Goal: Task Accomplishment & Management: Manage account settings

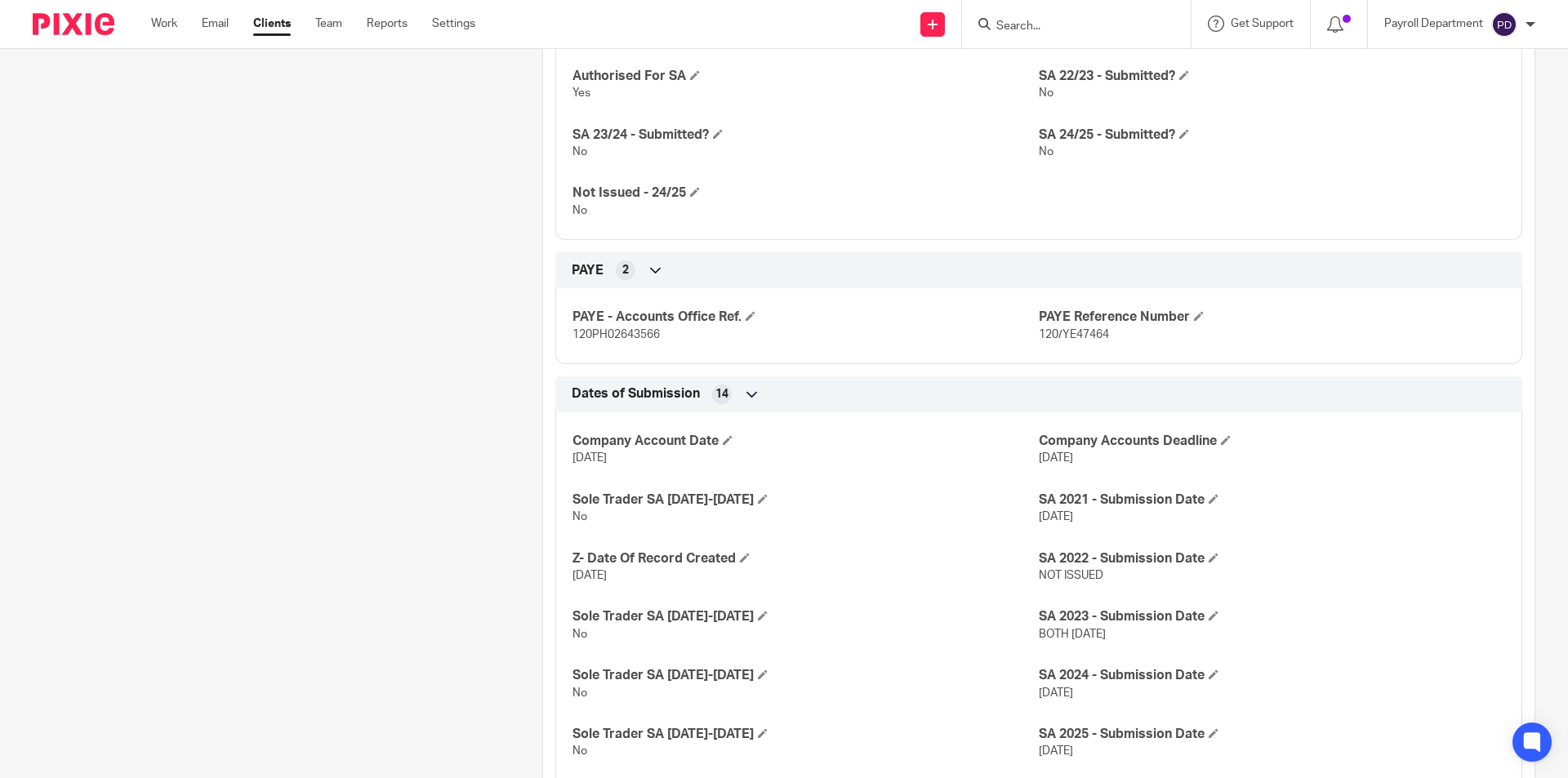
scroll to position [1143, 0]
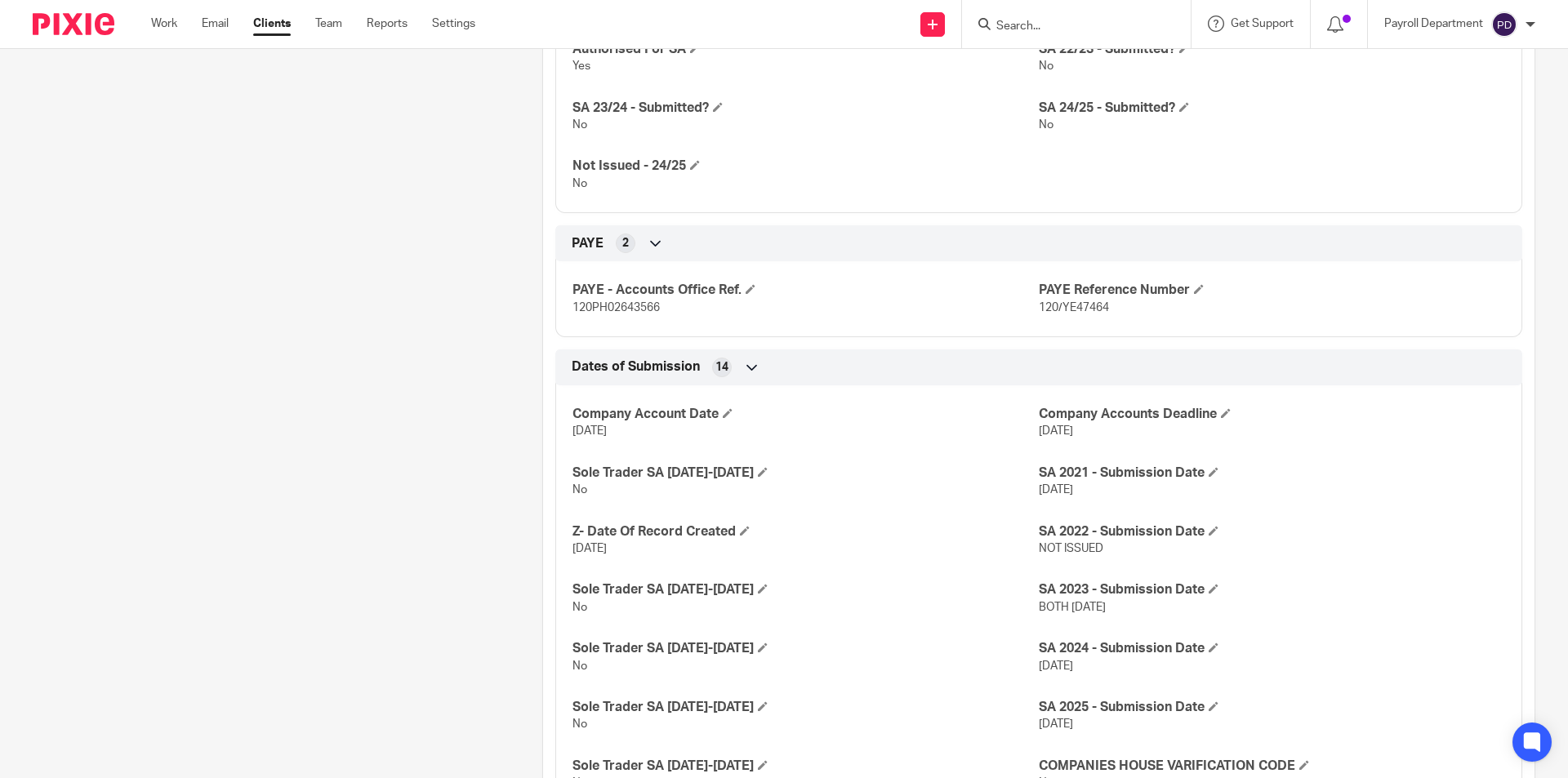
click at [1024, 5] on div at bounding box center [1076, 24] width 229 height 48
click at [1031, 25] on input "Search" at bounding box center [1068, 27] width 147 height 15
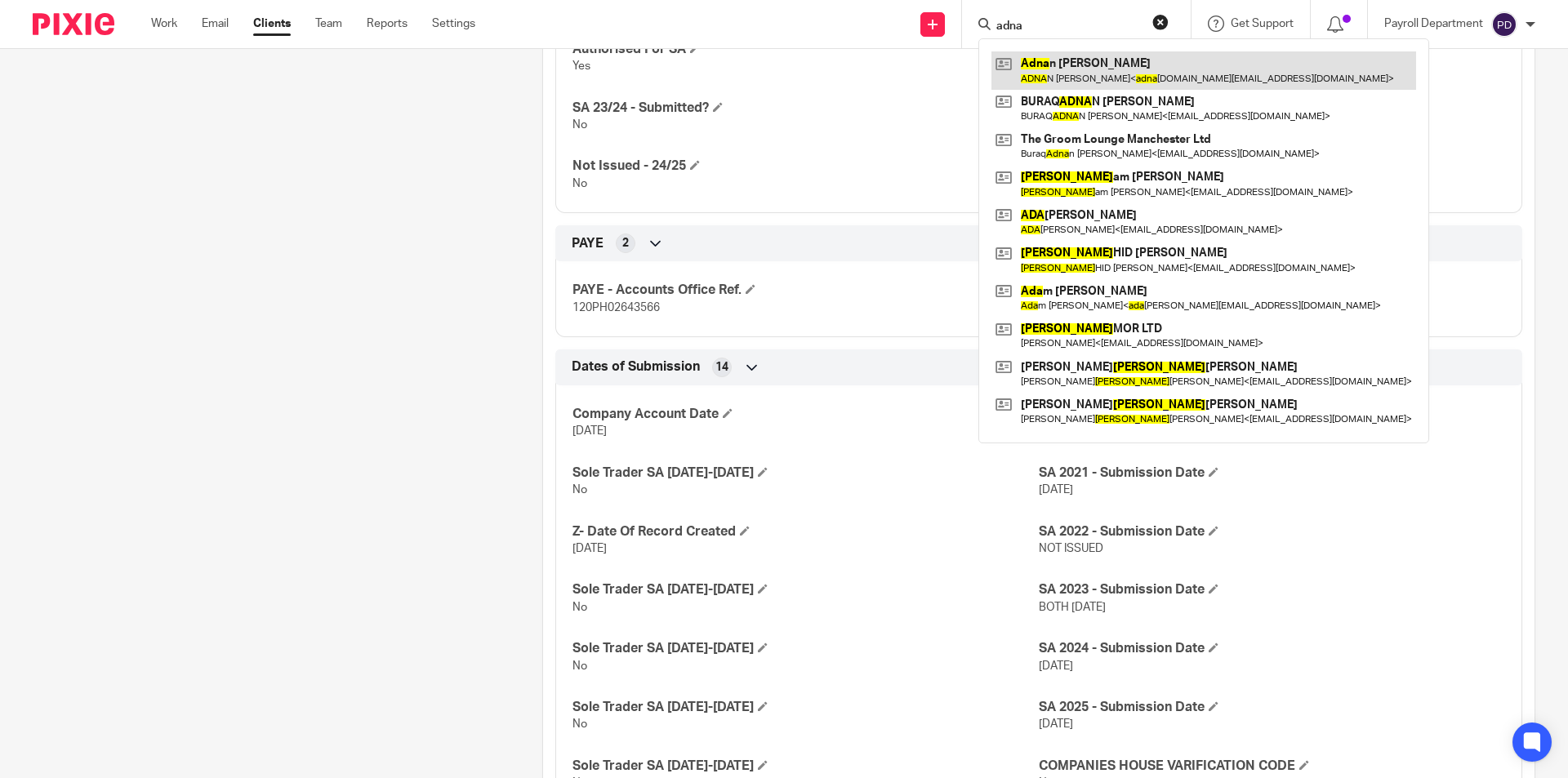
type input "adna"
click at [1056, 69] on link at bounding box center [1204, 70] width 425 height 37
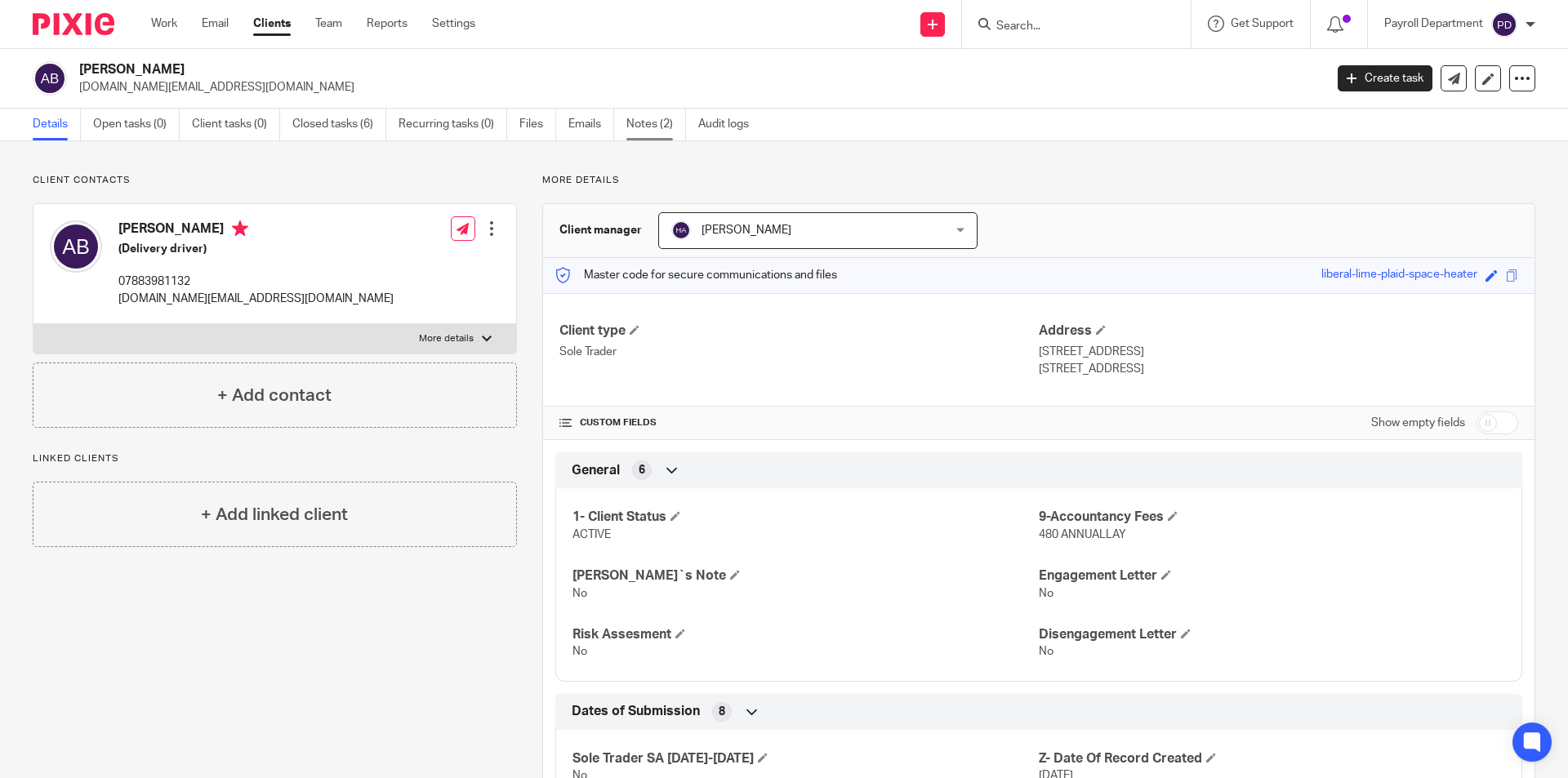
click at [636, 121] on link "Notes (2)" at bounding box center [656, 124] width 60 height 32
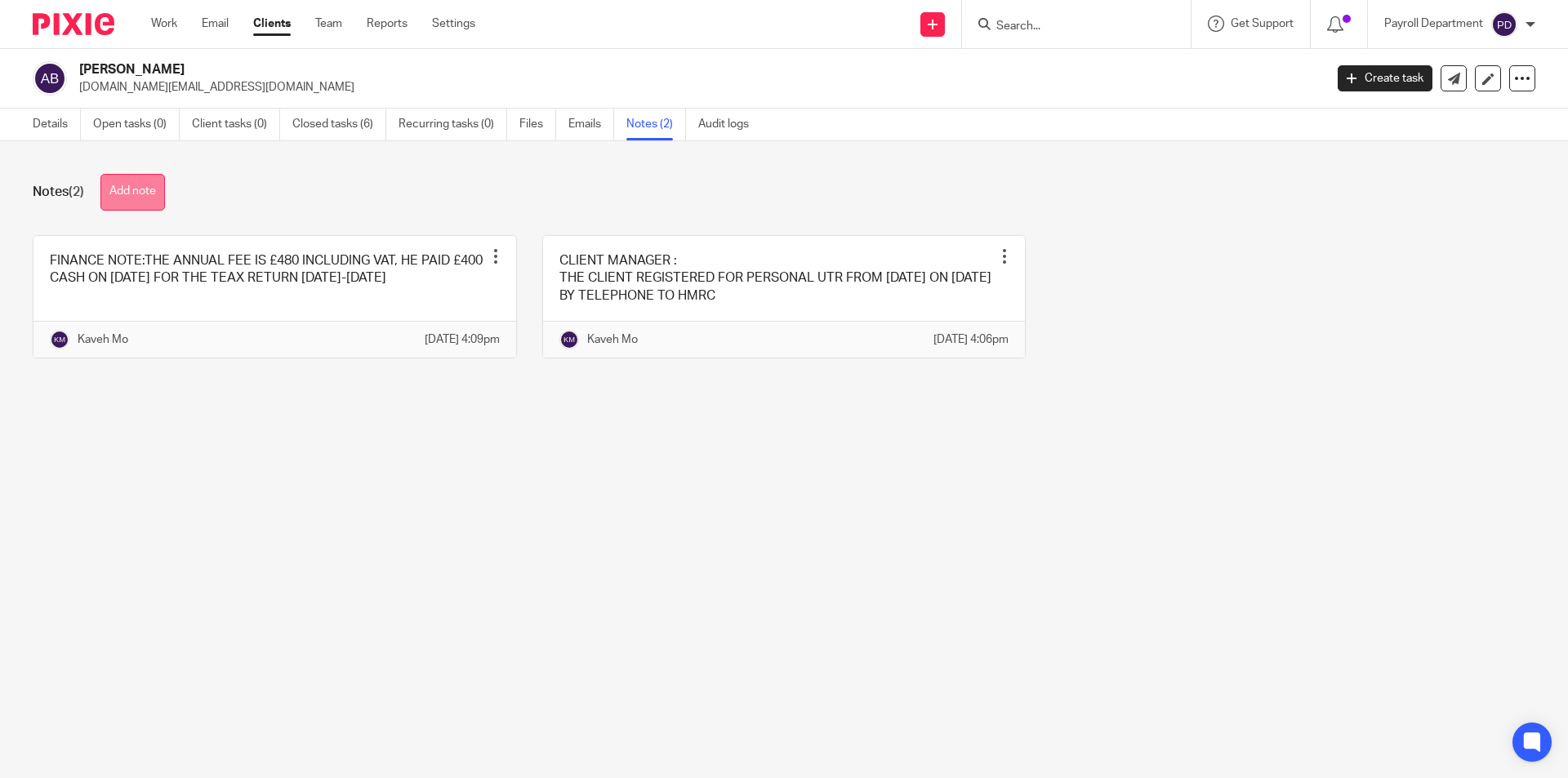
click at [120, 184] on button "Add note" at bounding box center [133, 192] width 64 height 36
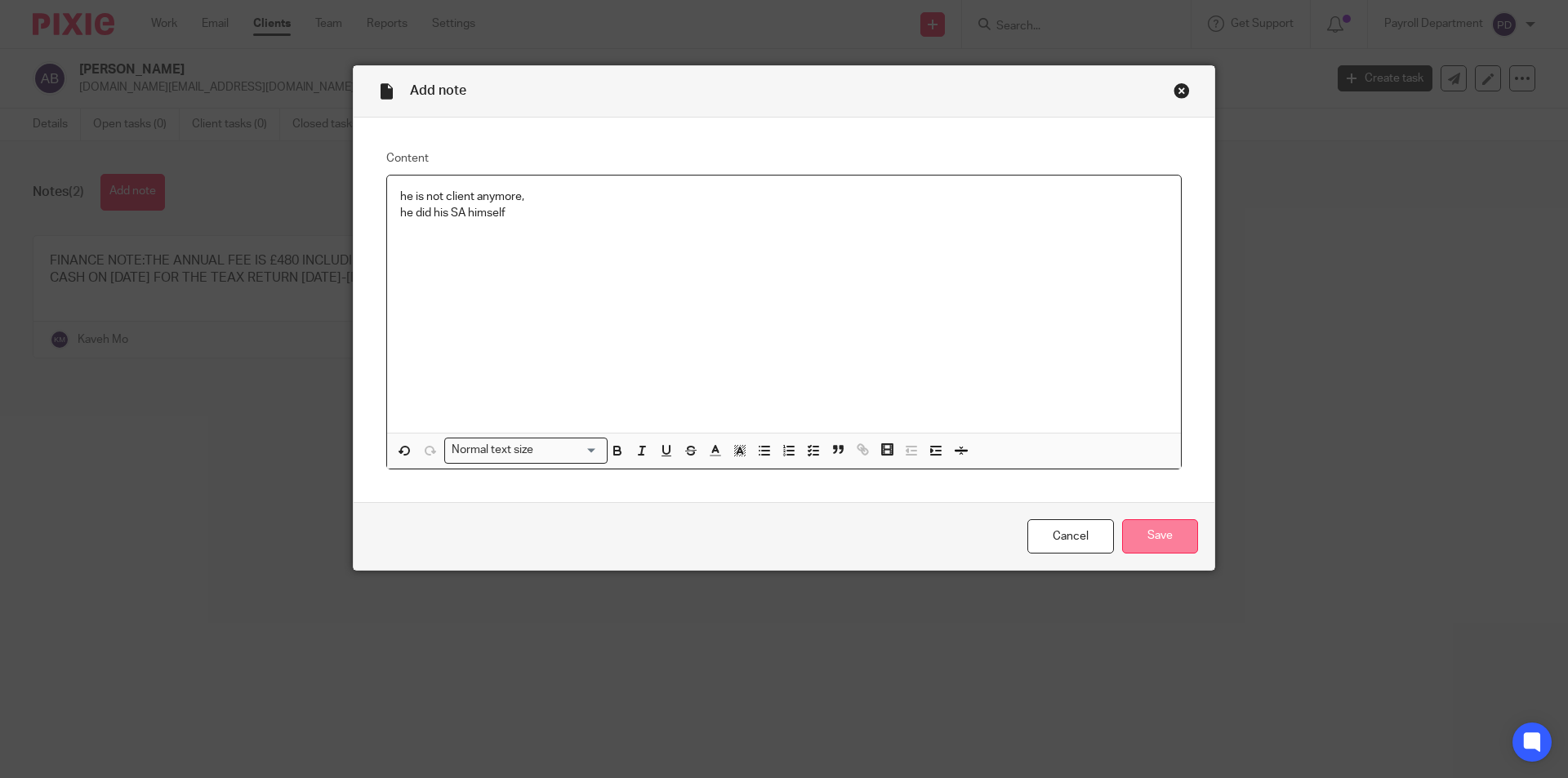
click at [1159, 528] on input "Save" at bounding box center [1160, 537] width 76 height 35
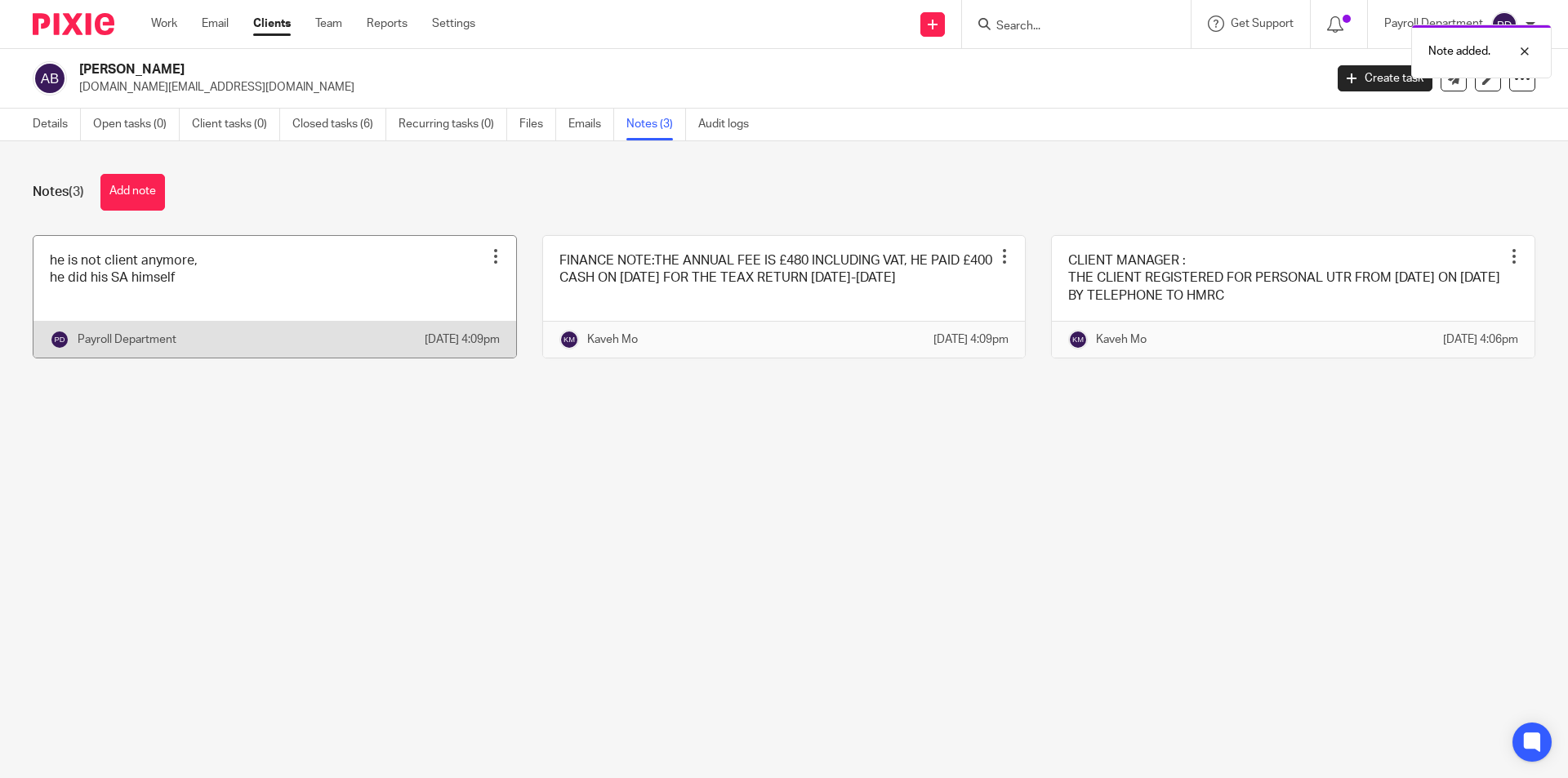
click at [222, 306] on link at bounding box center [274, 297] width 482 height 122
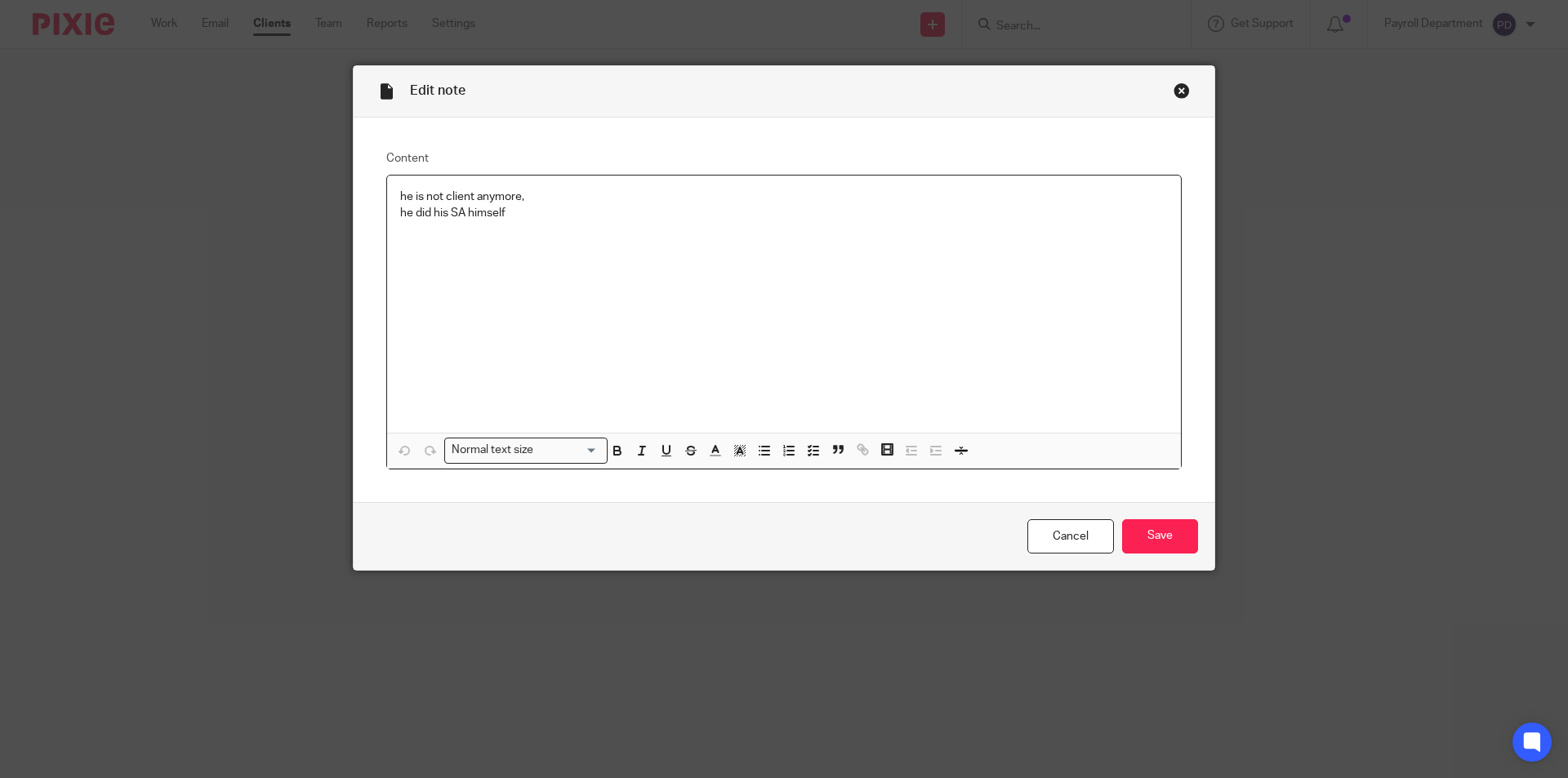
click at [531, 214] on p "he is not client anymore, he did his SA himself" at bounding box center [784, 205] width 767 height 34
click at [1148, 547] on input "Save" at bounding box center [1160, 537] width 76 height 35
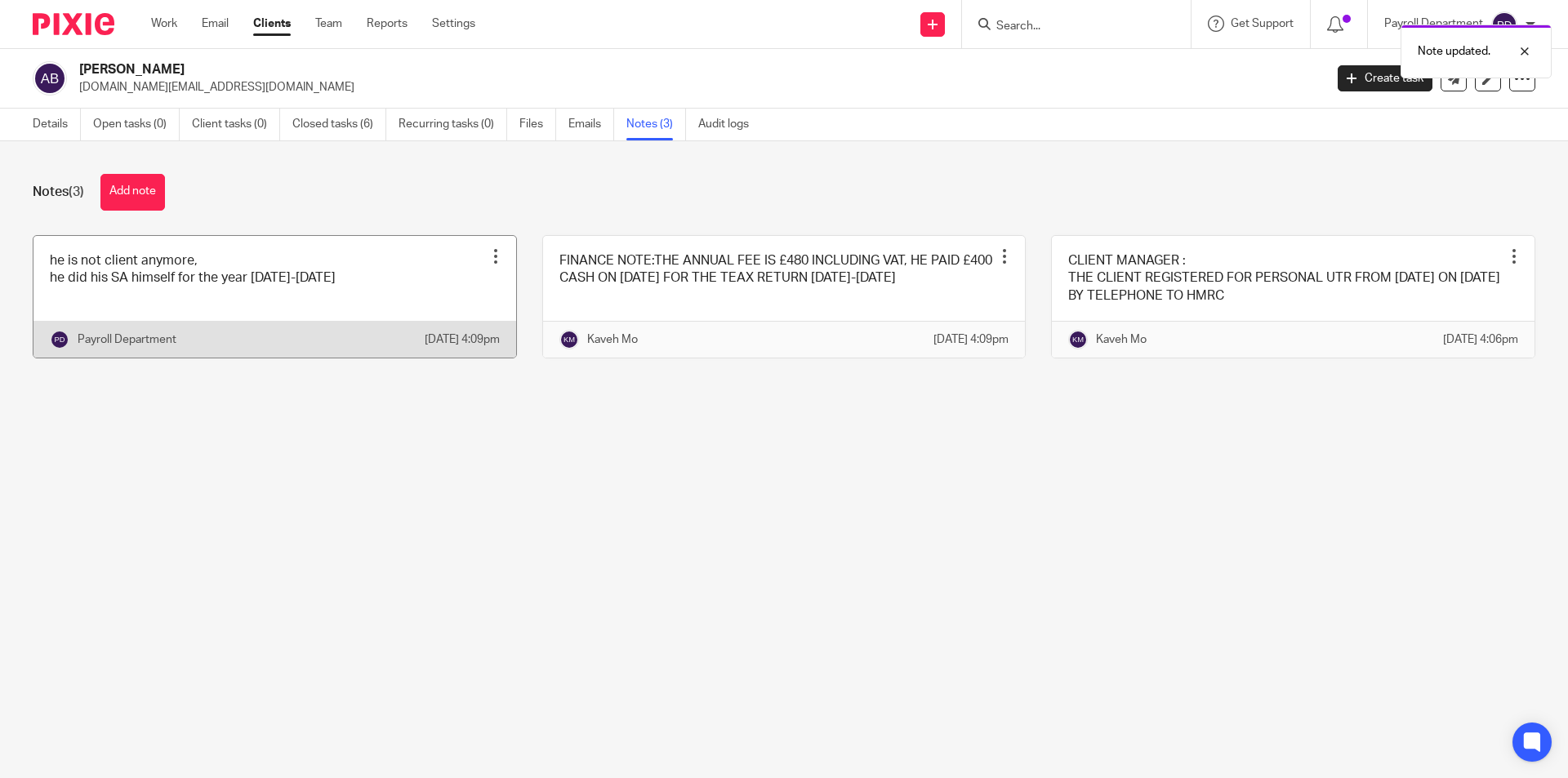
click at [490, 261] on div at bounding box center [496, 256] width 16 height 16
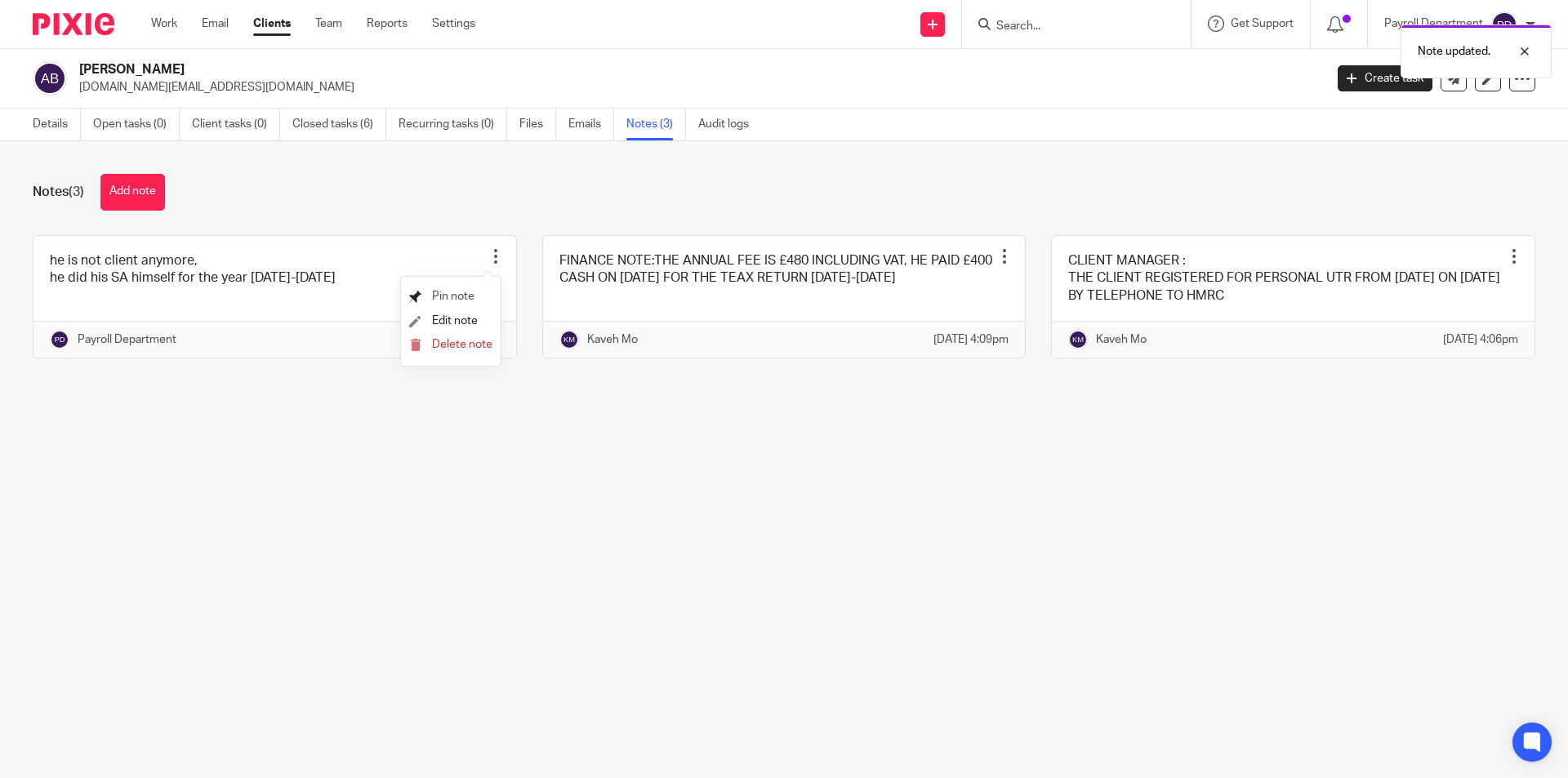
click at [469, 294] on span "Pin note" at bounding box center [453, 296] width 43 height 12
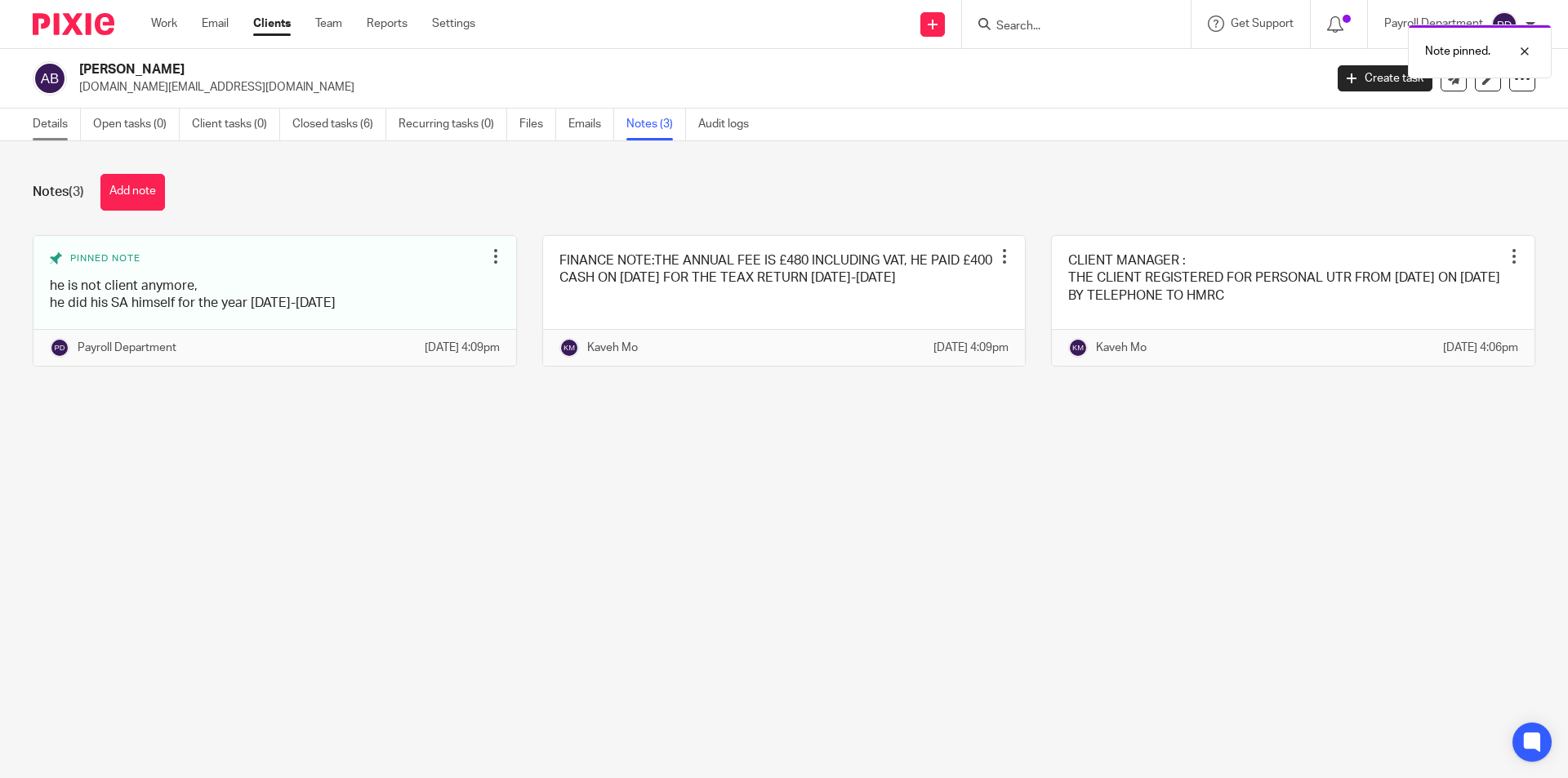
click at [43, 119] on link "Details" at bounding box center [56, 124] width 48 height 32
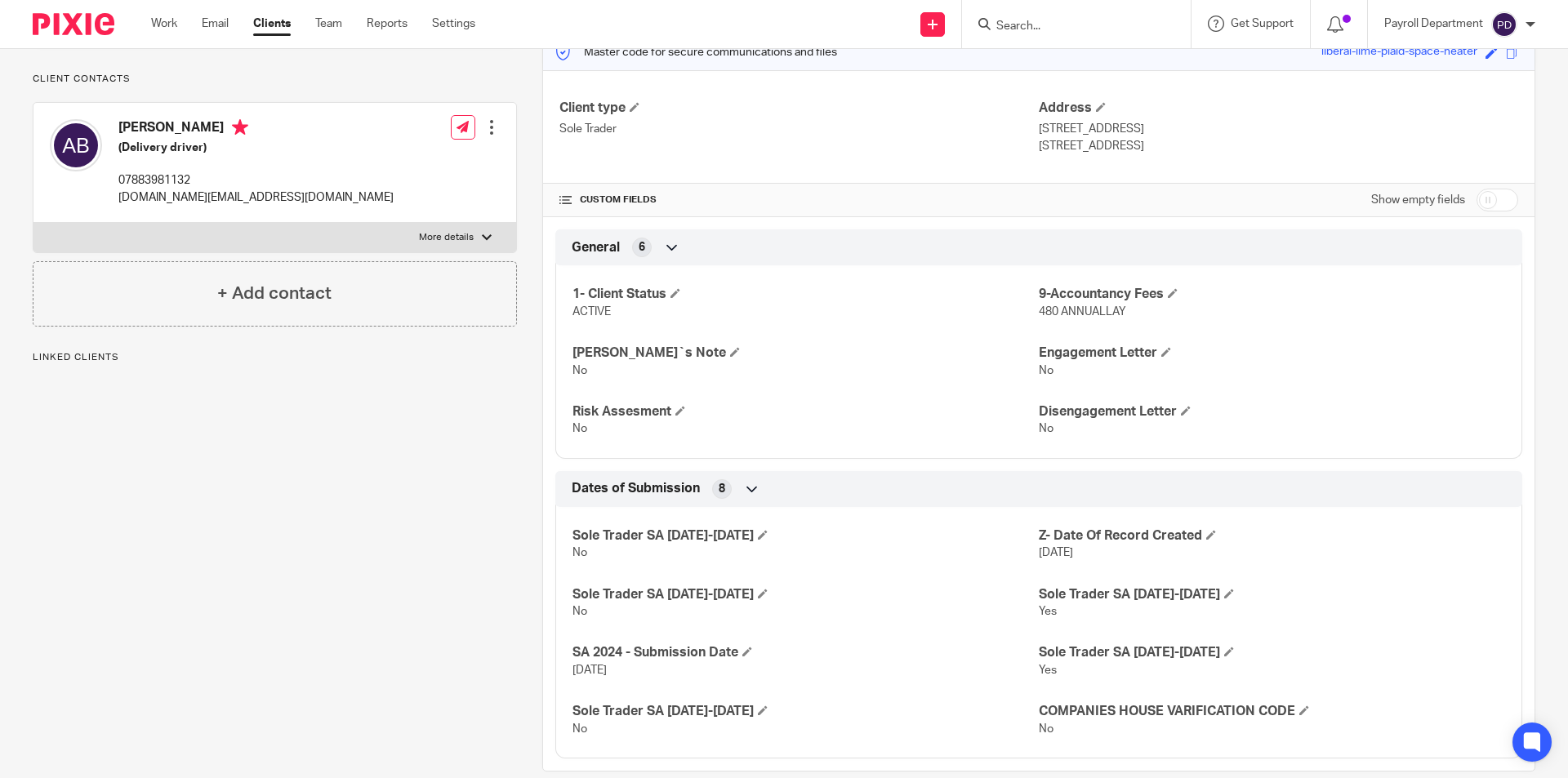
scroll to position [249, 0]
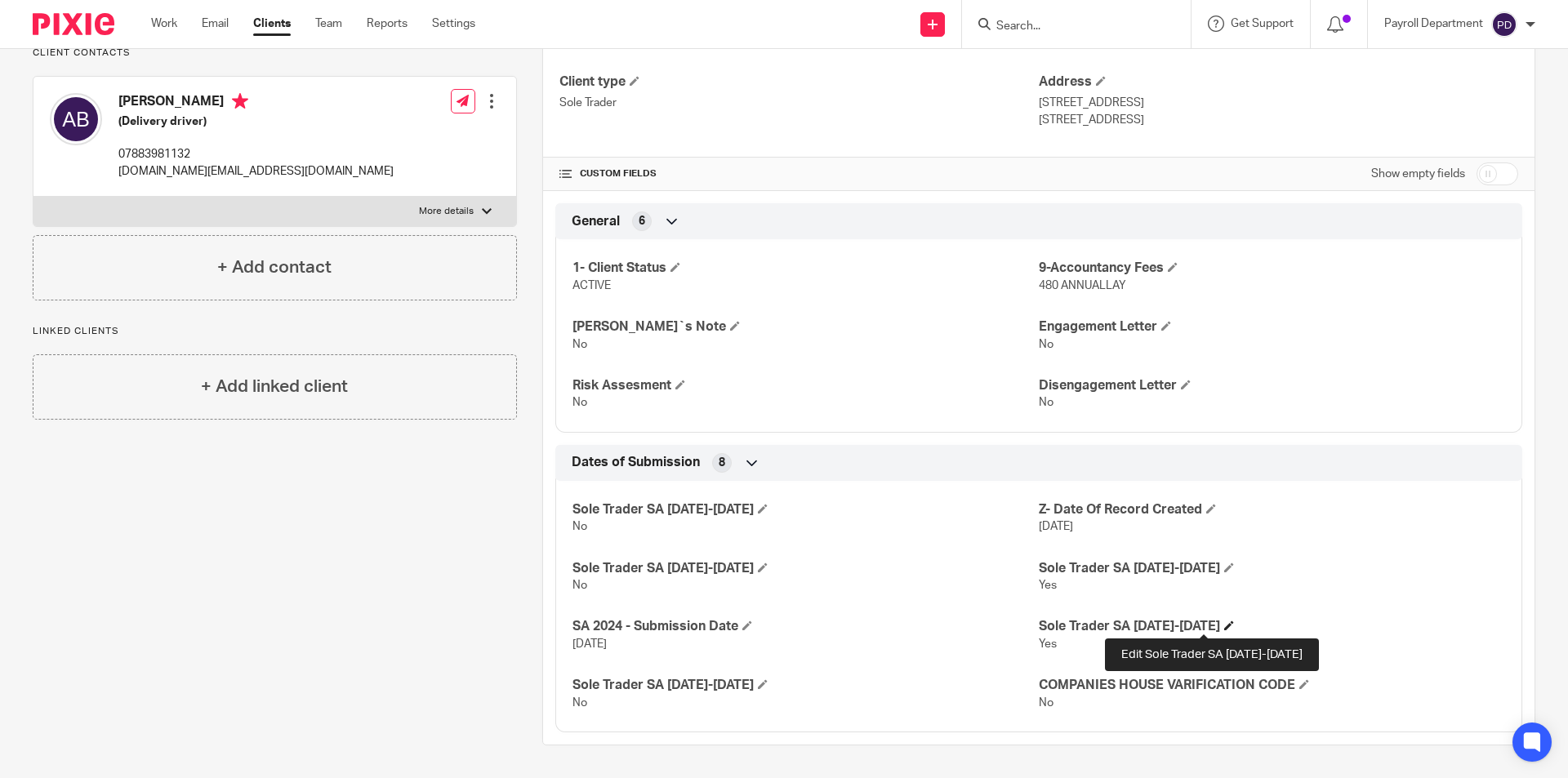
click at [1224, 625] on span at bounding box center [1228, 625] width 10 height 10
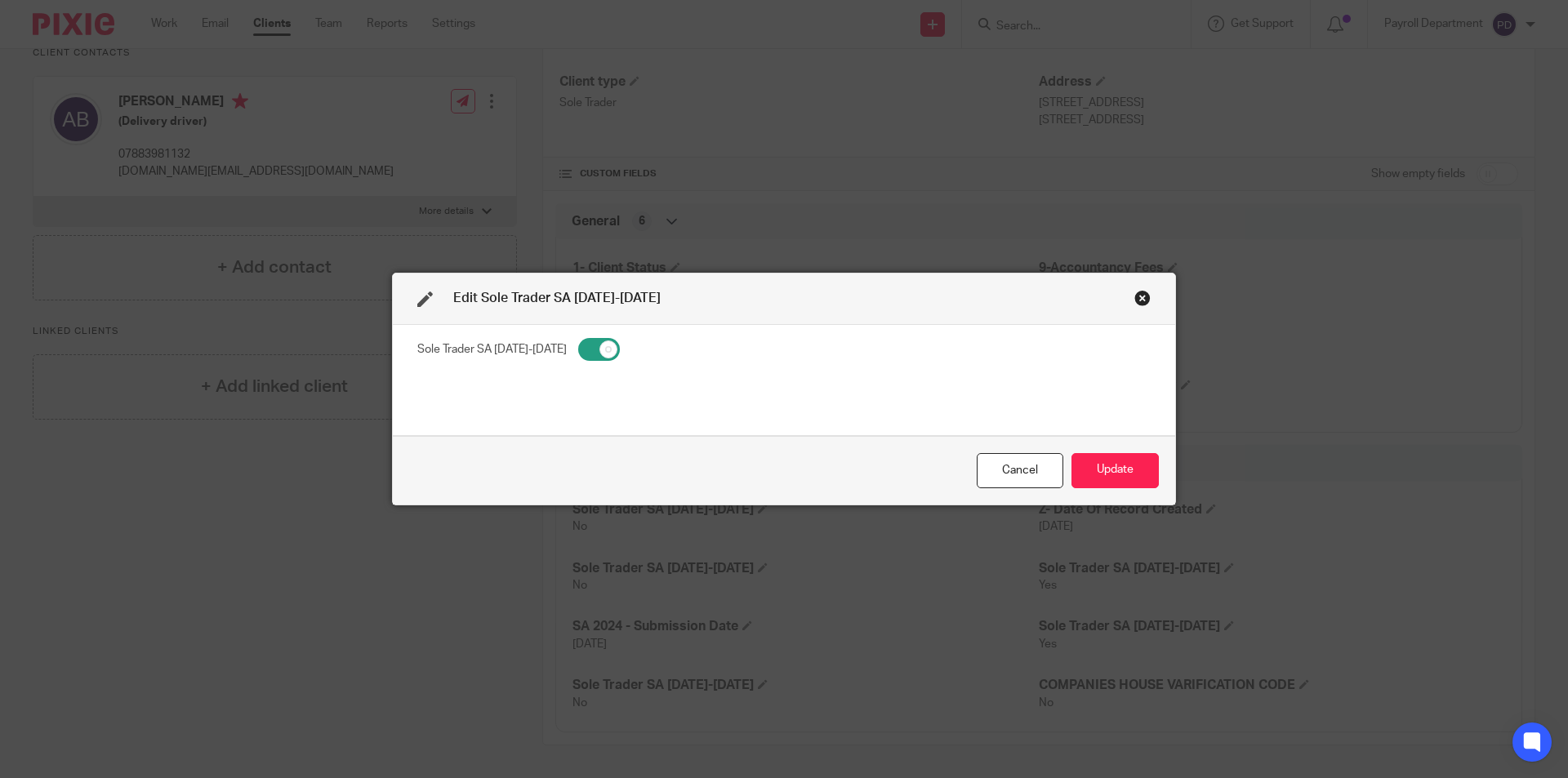
click at [578, 358] on input "checkbox" at bounding box center [599, 349] width 42 height 23
checkbox input "false"
click at [1096, 479] on button "Update" at bounding box center [1115, 470] width 87 height 35
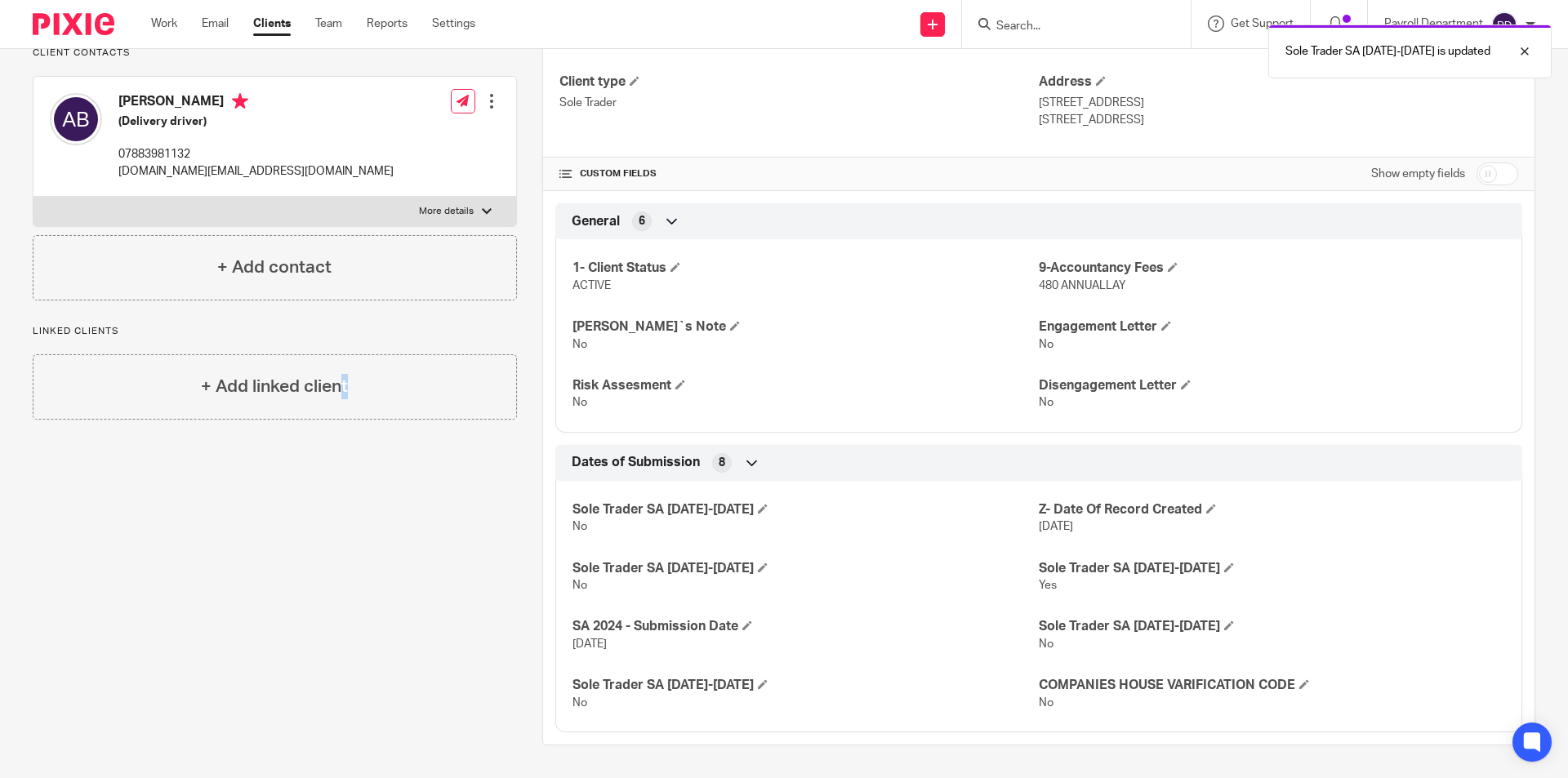
click at [308, 604] on div "Pinned note he is not client anymore, he did his SA himself for the year [DATE]…" at bounding box center [261, 335] width 509 height 821
click at [473, 221] on label "More details" at bounding box center [274, 212] width 482 height 29
click at [34, 197] on input "More details" at bounding box center [33, 196] width 1 height 1
checkbox input "true"
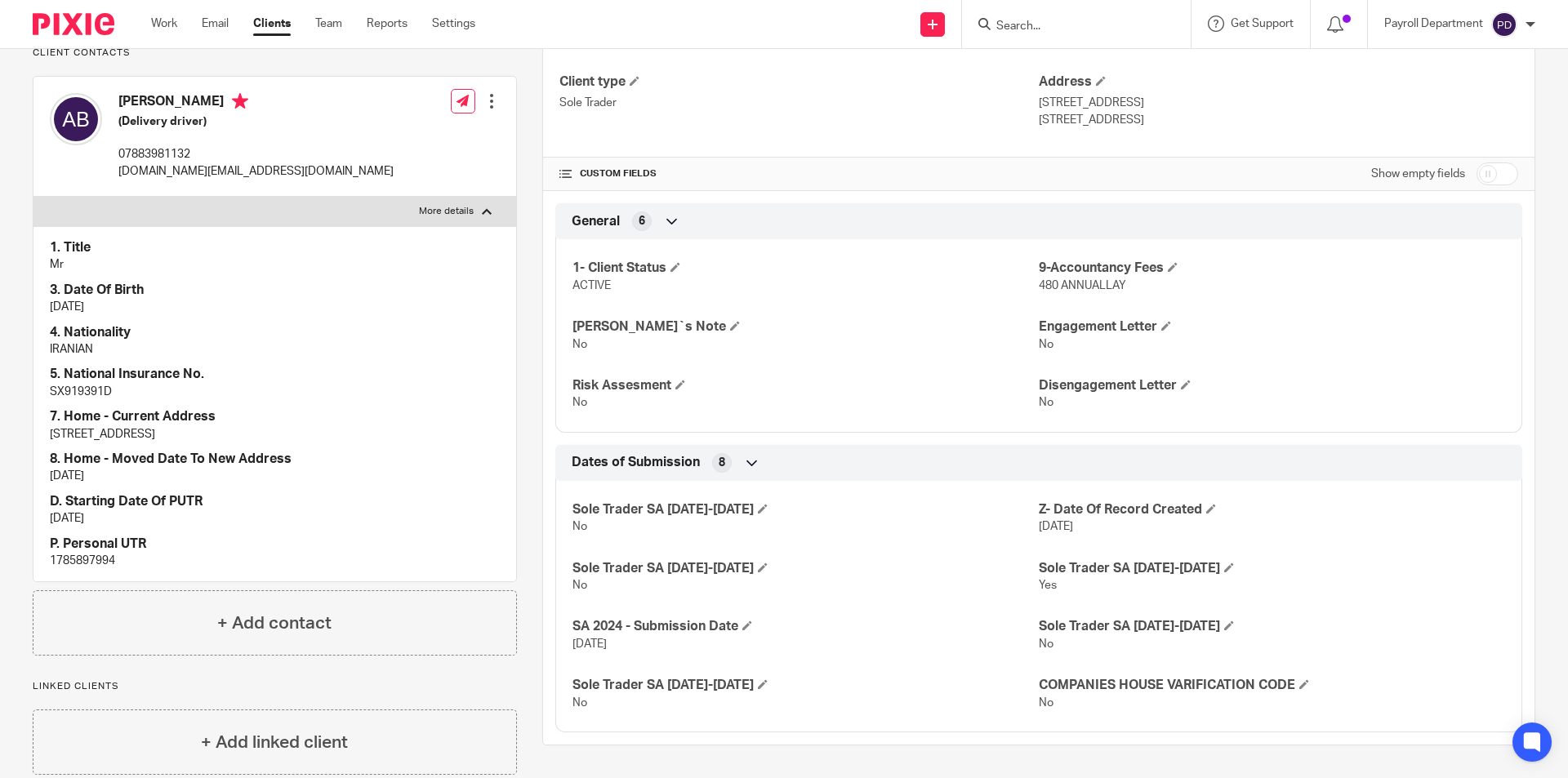
click at [59, 569] on p "1785897994" at bounding box center [275, 561] width 450 height 16
copy p "1785897994"
click at [1027, 25] on input "Search" at bounding box center [1068, 27] width 147 height 15
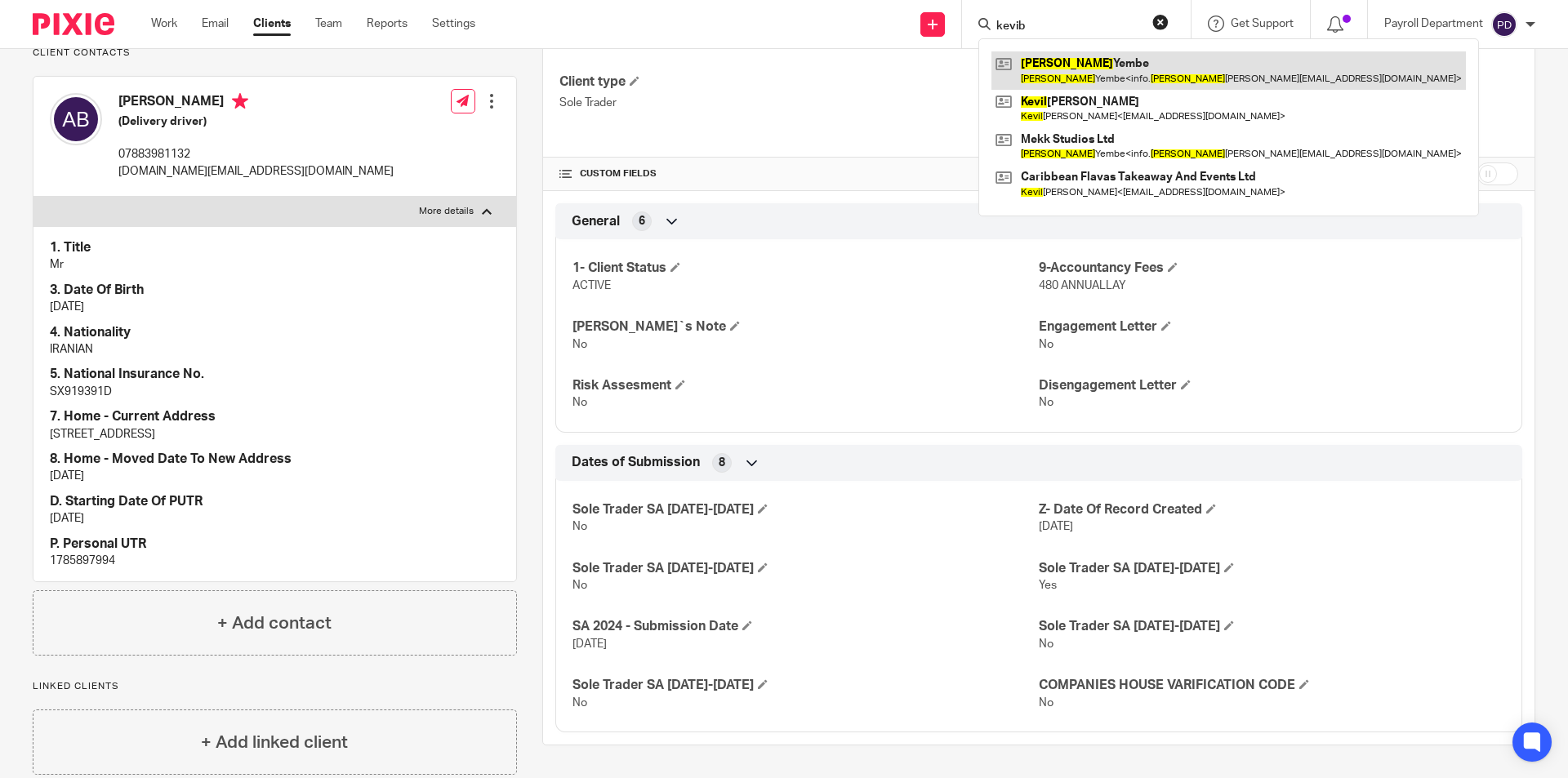
type input "kevib"
click at [1074, 69] on link at bounding box center [1228, 70] width 474 height 37
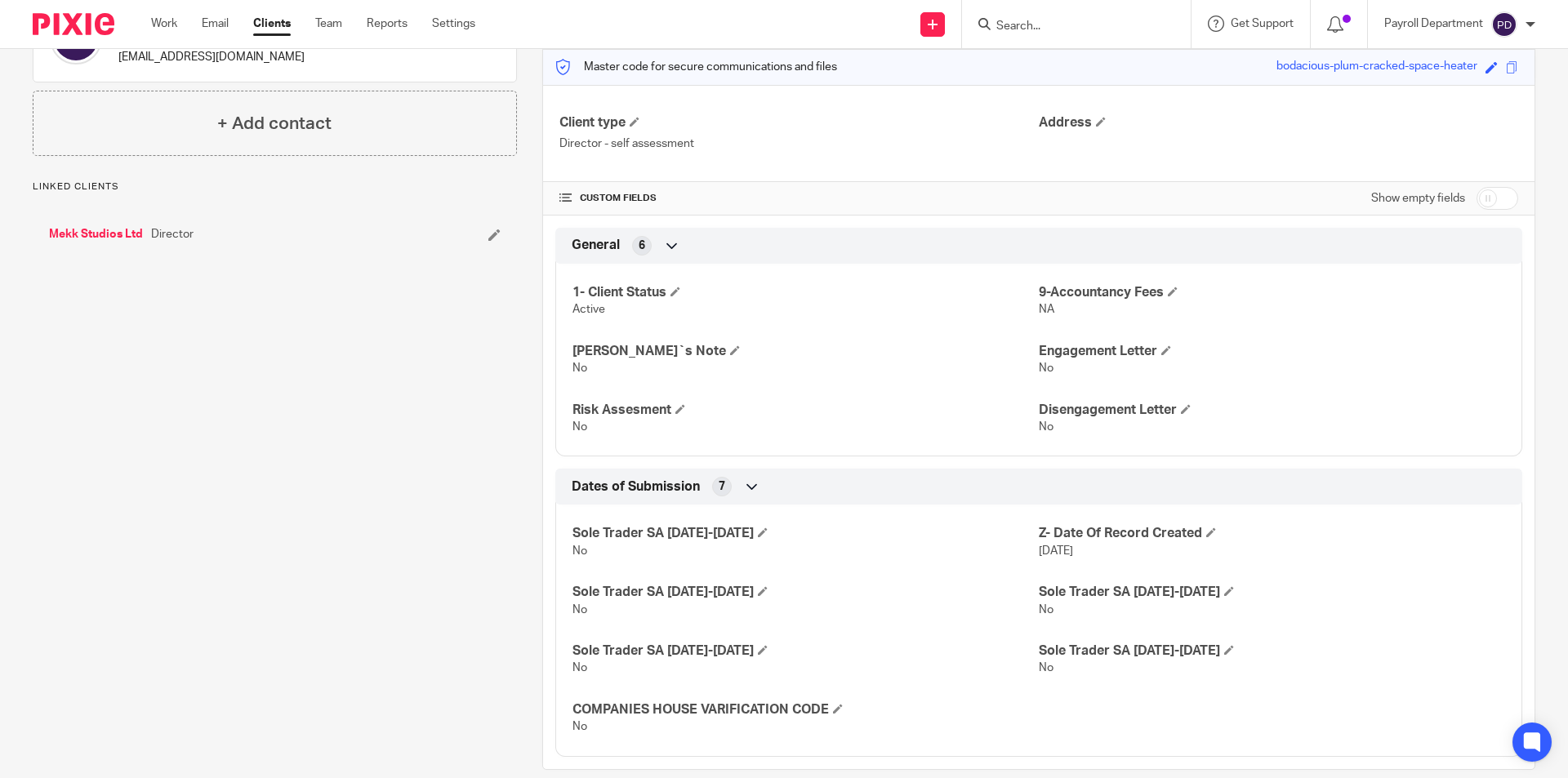
scroll to position [232, 0]
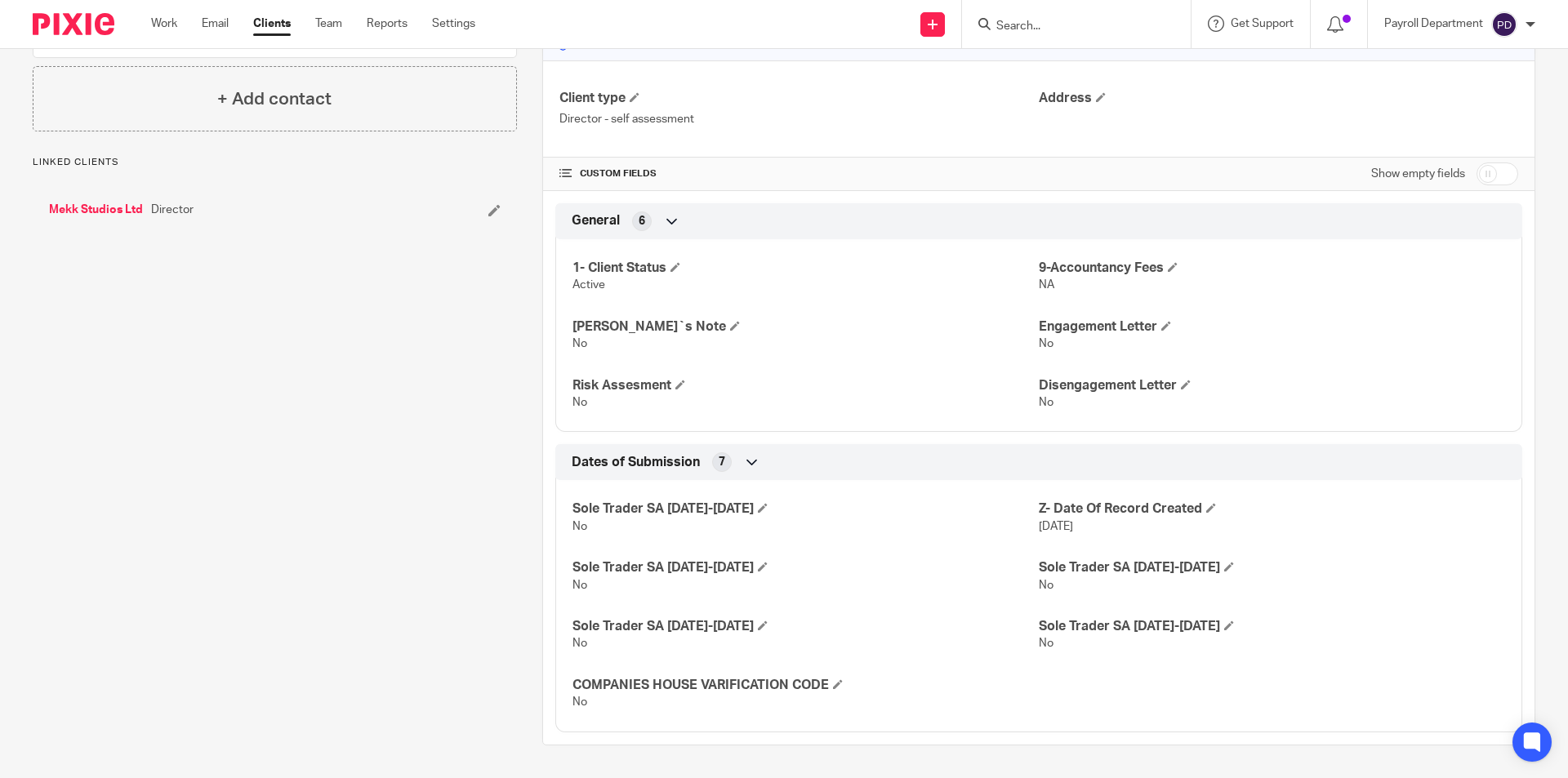
click at [94, 199] on div "Mekk Studios Ltd Director" at bounding box center [274, 210] width 484 height 49
click at [91, 213] on link "Mekk Studios Ltd" at bounding box center [95, 210] width 94 height 16
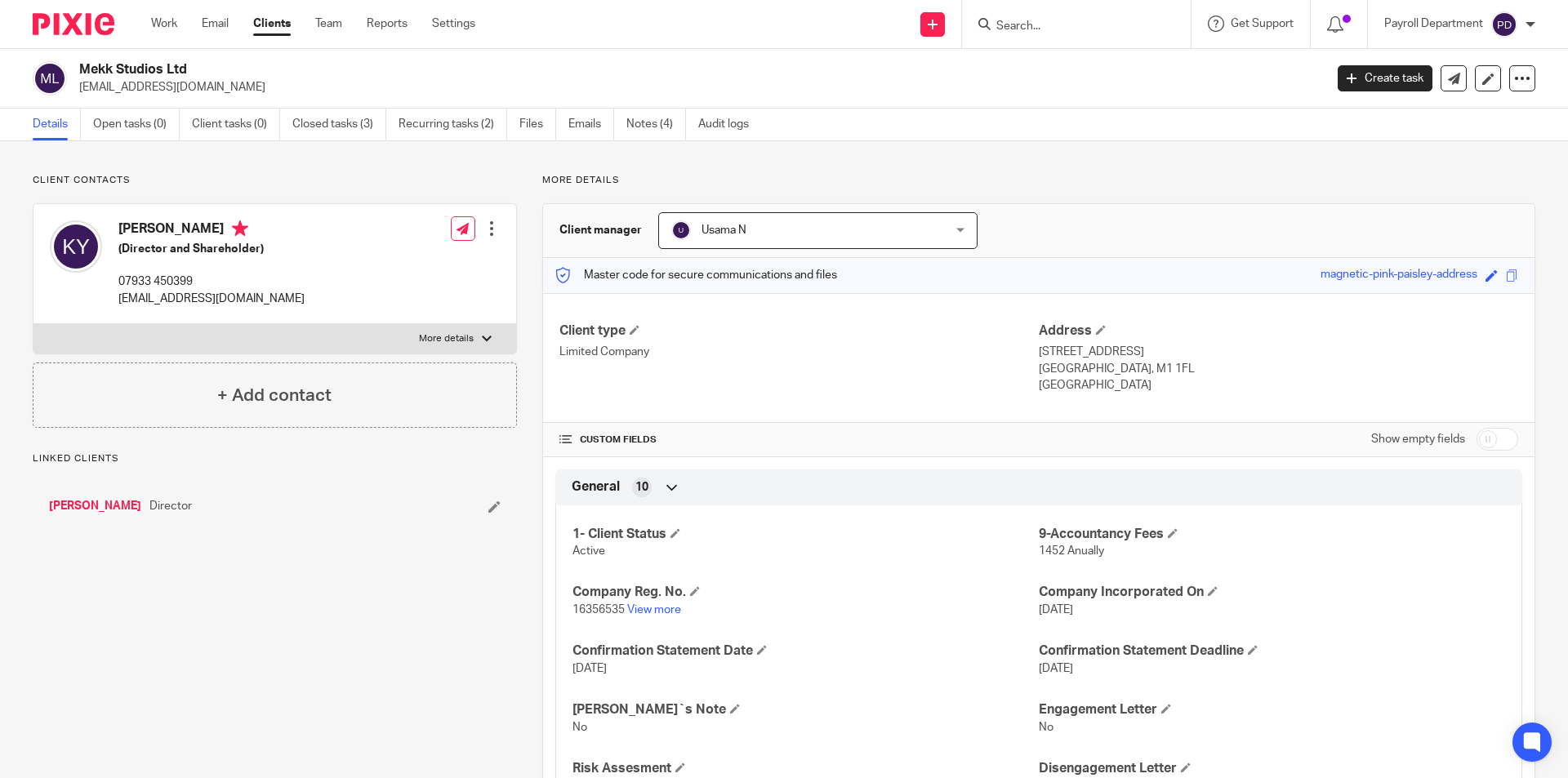
drag, startPoint x: 469, startPoint y: 338, endPoint x: 460, endPoint y: 340, distance: 9.2
click at [470, 338] on label "More details" at bounding box center [274, 339] width 482 height 29
click at [34, 324] on input "More details" at bounding box center [33, 323] width 1 height 1
checkbox input "true"
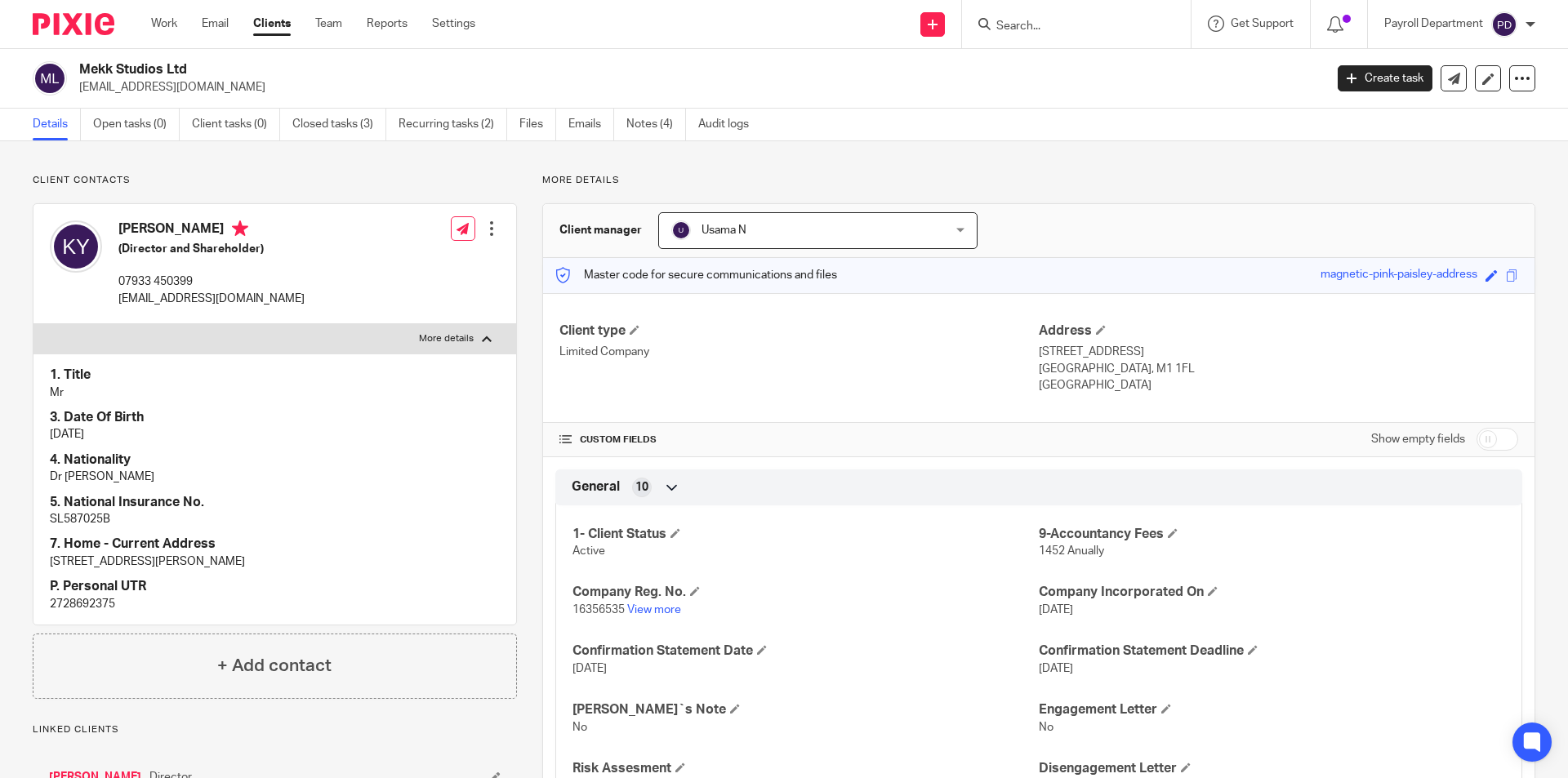
click at [93, 603] on p "2728692375" at bounding box center [275, 604] width 450 height 16
copy p "2728692375"
click at [764, 71] on h2 "Mekk Studios Ltd" at bounding box center [572, 69] width 987 height 17
